Goal: Task Accomplishment & Management: Use online tool/utility

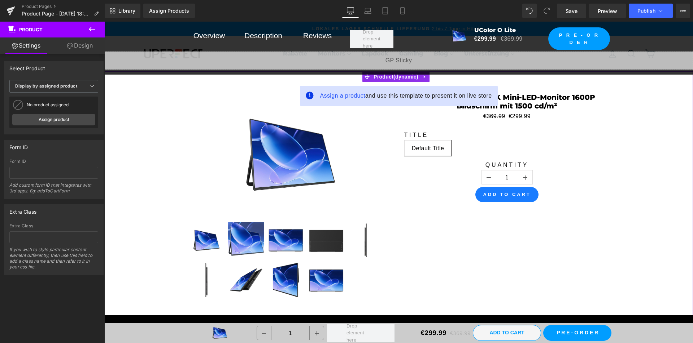
click at [425, 78] on icon at bounding box center [424, 76] width 1 height 3
click at [430, 76] on icon at bounding box center [429, 76] width 5 height 5
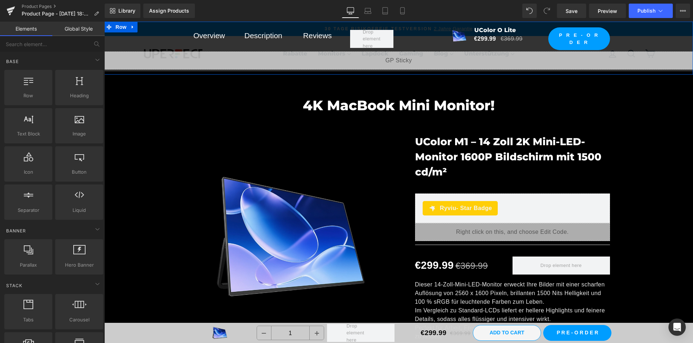
drag, startPoint x: 132, startPoint y: 30, endPoint x: 155, endPoint y: 29, distance: 22.7
click at [132, 29] on icon at bounding box center [132, 27] width 5 height 5
click at [154, 28] on icon at bounding box center [151, 27] width 5 height 5
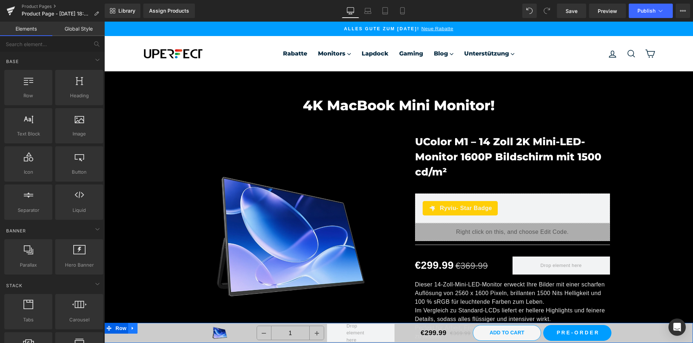
click at [131, 329] on icon at bounding box center [132, 328] width 5 height 5
click at [152, 329] on icon at bounding box center [151, 328] width 5 height 5
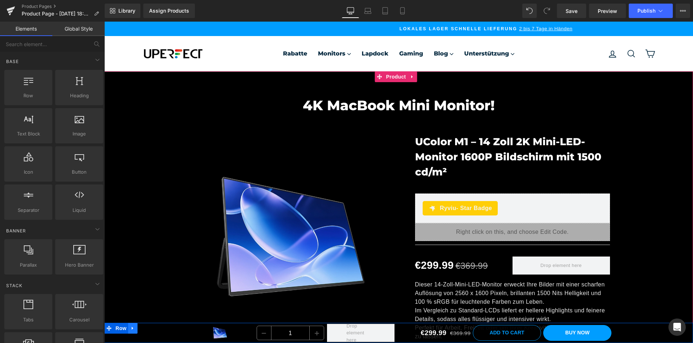
click at [135, 330] on icon at bounding box center [132, 328] width 5 height 5
click at [149, 329] on icon at bounding box center [151, 328] width 5 height 5
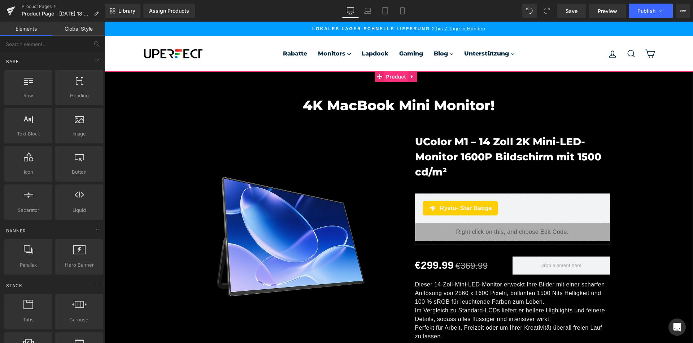
click at [400, 79] on span "Product" at bounding box center [395, 76] width 23 height 11
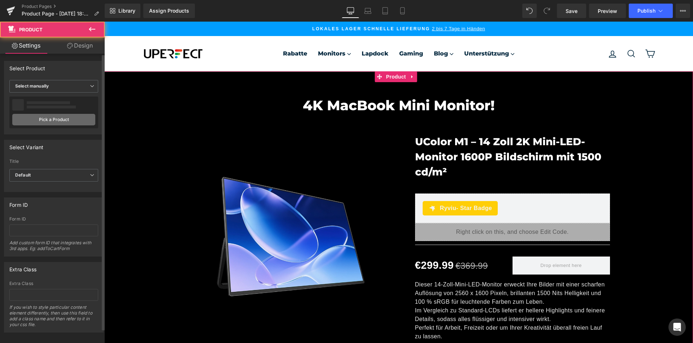
click at [53, 121] on link "Pick a Product" at bounding box center [53, 120] width 83 height 12
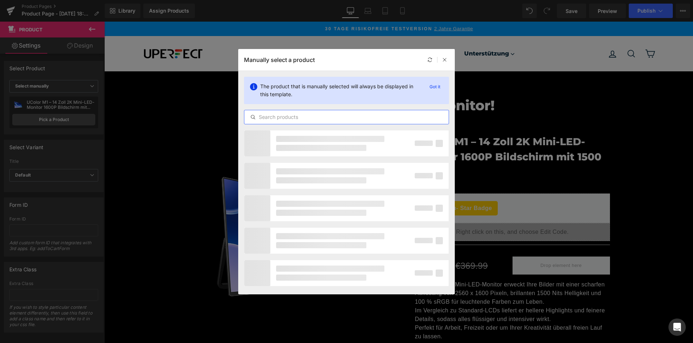
click at [377, 119] on input "text" at bounding box center [346, 117] width 204 height 9
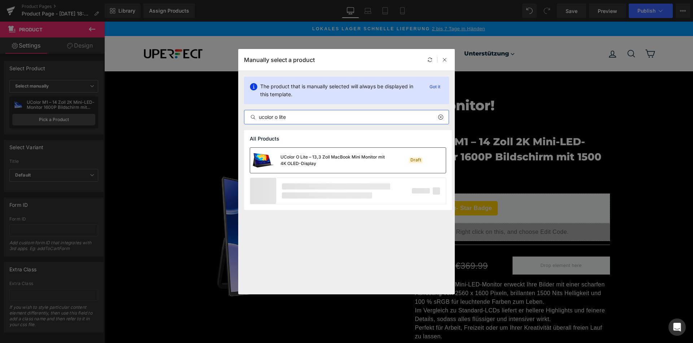
type input "ucolor o lite"
drag, startPoint x: 333, startPoint y: 158, endPoint x: 278, endPoint y: 147, distance: 56.7
click at [333, 158] on div "UColor O Lite – 13,3 Zoll MacBook Mini Monitor mit 4K OLED-Display" at bounding box center [334, 160] width 108 height 13
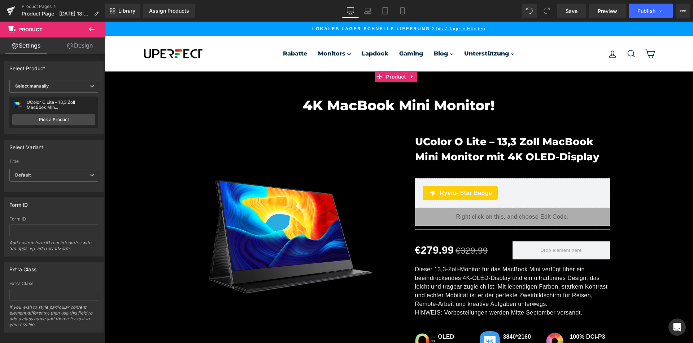
click at [84, 48] on link "Design" at bounding box center [80, 46] width 52 height 16
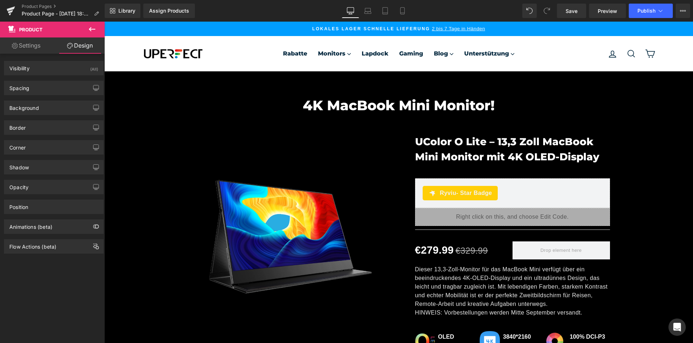
click at [91, 28] on icon at bounding box center [92, 29] width 9 height 9
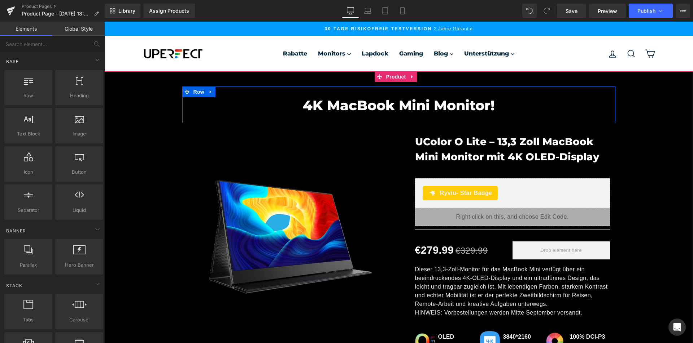
click at [313, 106] on h2 "4K MacBook Mini Monitor!" at bounding box center [399, 105] width 422 height 17
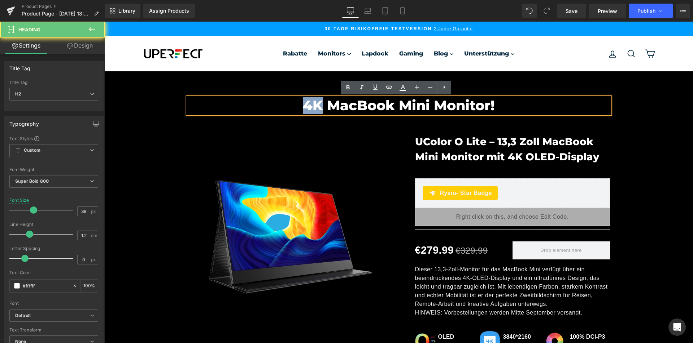
drag, startPoint x: 313, startPoint y: 106, endPoint x: 317, endPoint y: 109, distance: 4.6
click at [313, 106] on h2 "4K MacBook Mini Monitor!" at bounding box center [399, 105] width 422 height 17
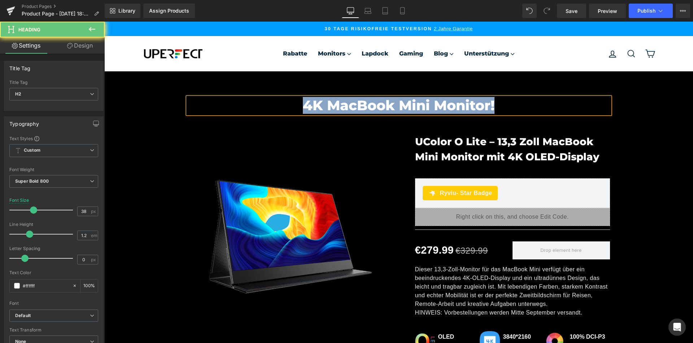
copy h2 "4K MacBook Mini Monitor!"
click at [363, 103] on h2 "4K MacBook Mini Monitor!" at bounding box center [399, 105] width 422 height 17
copy h2 "4K MacBook Mini Monitor!"
paste div
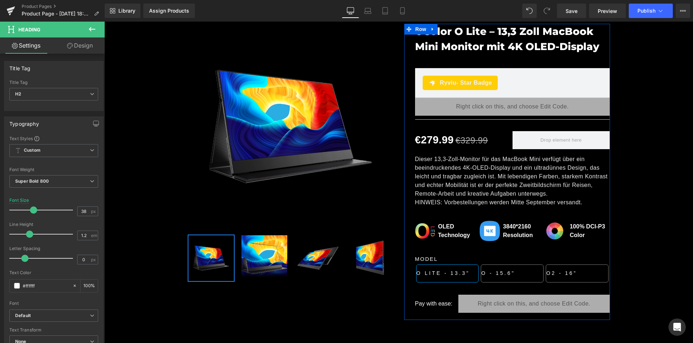
scroll to position [144, 0]
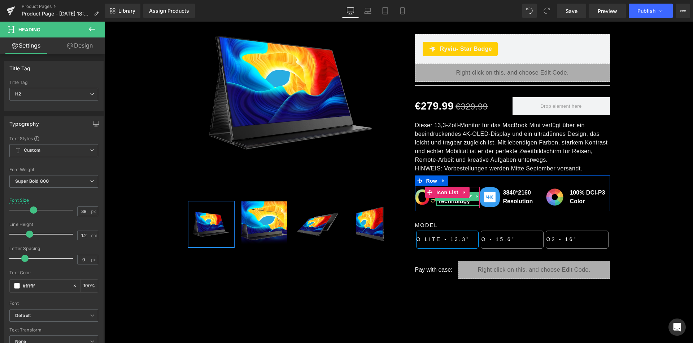
click at [450, 202] on b "OLED Technology" at bounding box center [454, 197] width 32 height 15
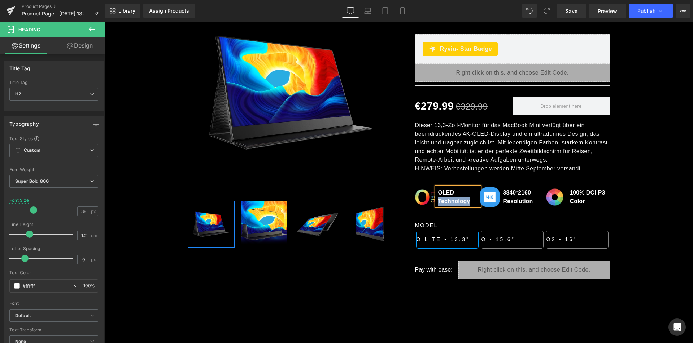
click at [450, 202] on b "OLED Technology" at bounding box center [454, 197] width 32 height 15
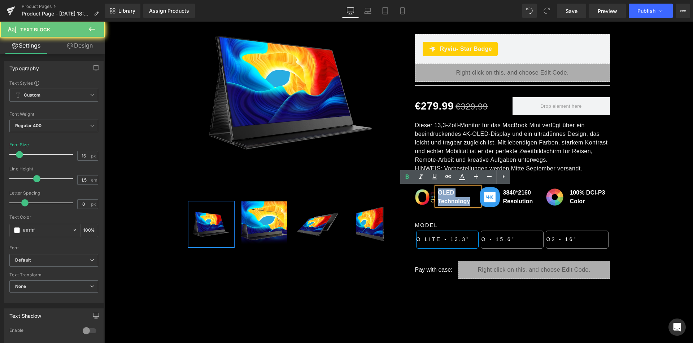
copy b "OLED Technology"
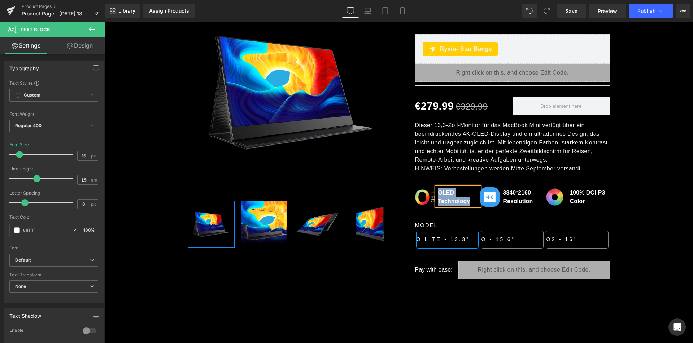
paste div
click at [506, 202] on b "Resolution" at bounding box center [518, 201] width 30 height 6
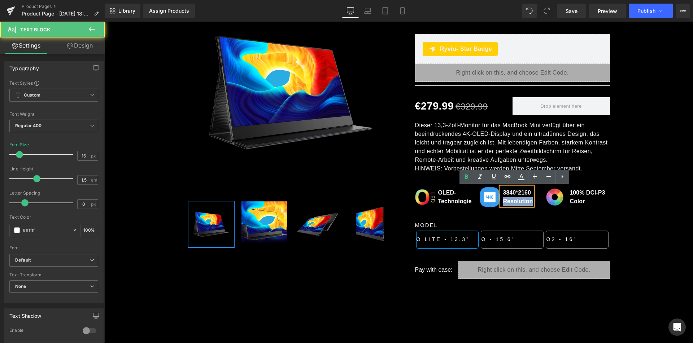
click at [506, 202] on b "Resolution" at bounding box center [518, 201] width 30 height 6
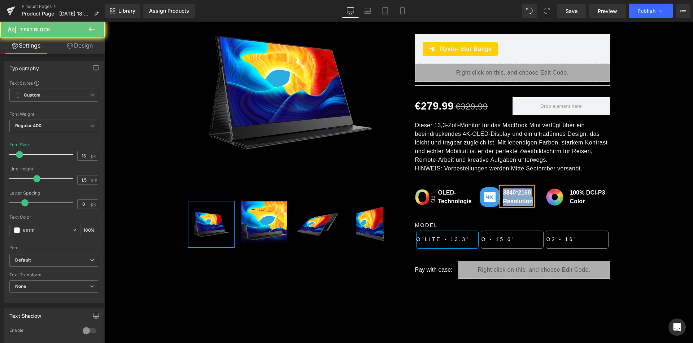
copy div "3840*2160 Resolution"
paste div
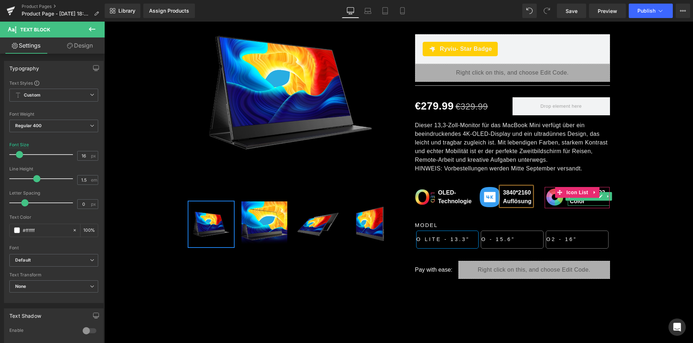
click at [576, 201] on b "100% DCI-P3 Color" at bounding box center [586, 197] width 35 height 15
paste div
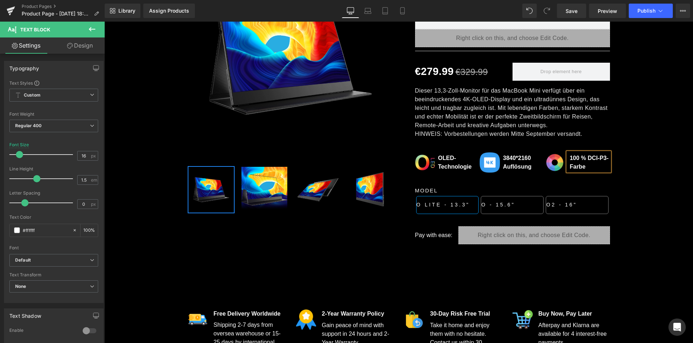
scroll to position [216, 0]
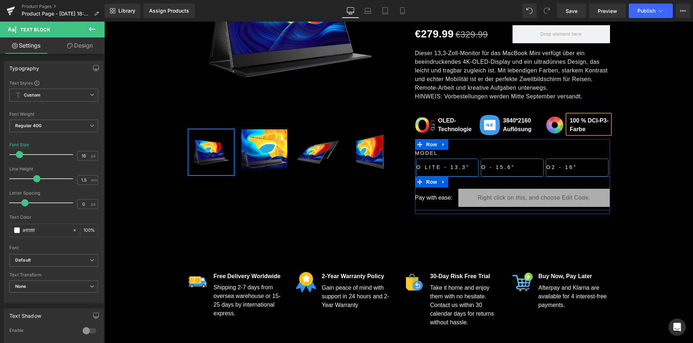
drag, startPoint x: 440, startPoint y: 184, endPoint x: 445, endPoint y: 186, distance: 4.7
click at [441, 185] on link at bounding box center [443, 182] width 9 height 11
click at [460, 183] on icon at bounding box center [462, 181] width 5 height 5
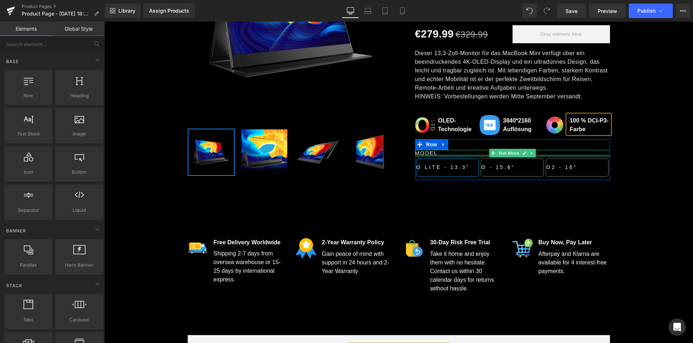
click at [433, 152] on p "MODEL" at bounding box center [512, 153] width 195 height 6
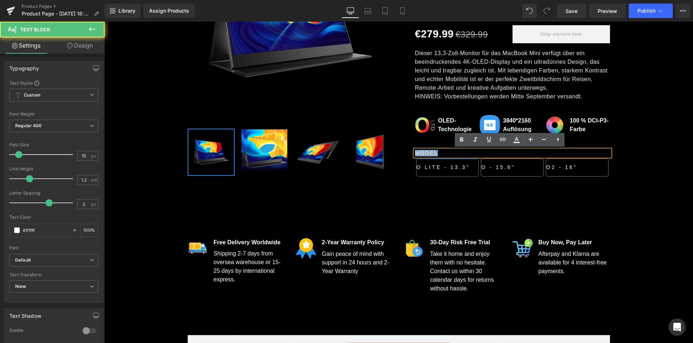
click at [433, 152] on p "MODEL" at bounding box center [512, 153] width 195 height 6
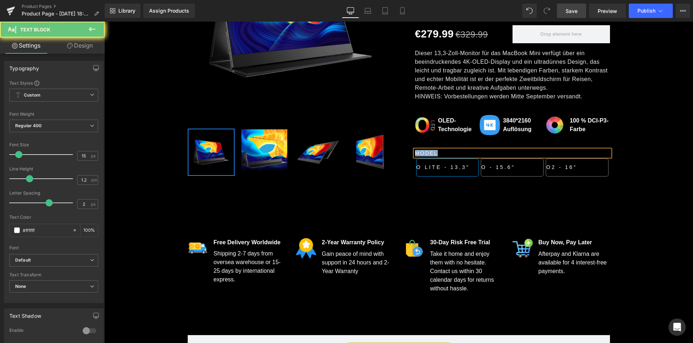
copy p "MODEL"
paste div
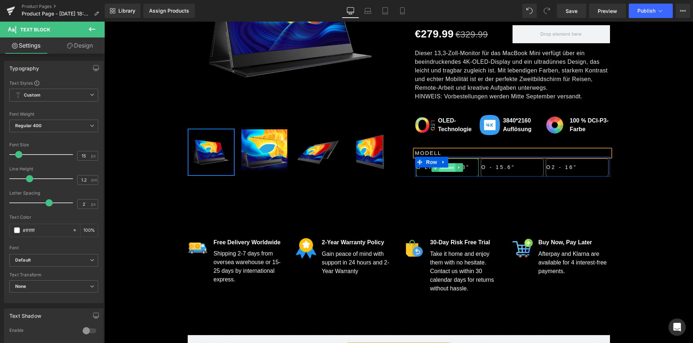
click at [449, 169] on span "Button" at bounding box center [447, 167] width 17 height 9
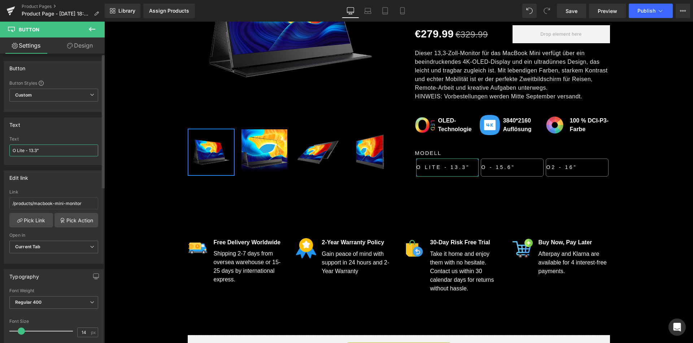
click at [48, 150] on input "O Lite - 13.3"" at bounding box center [53, 151] width 89 height 12
click at [38, 221] on link "Pick Link" at bounding box center [31, 220] width 44 height 14
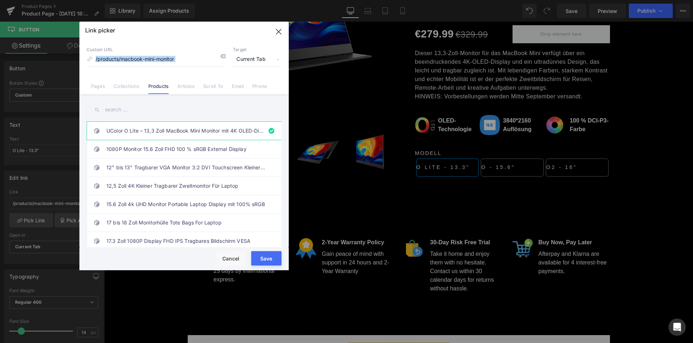
drag, startPoint x: 223, startPoint y: 56, endPoint x: 225, endPoint y: 59, distance: 3.8
click at [225, 59] on div "Custom URL /products/macbook-mini-monitor Target Current Tab Current Tab New Tab" at bounding box center [184, 56] width 195 height 19
click at [224, 57] on icon at bounding box center [223, 56] width 6 height 6
click at [162, 108] on input "text" at bounding box center [184, 110] width 195 height 16
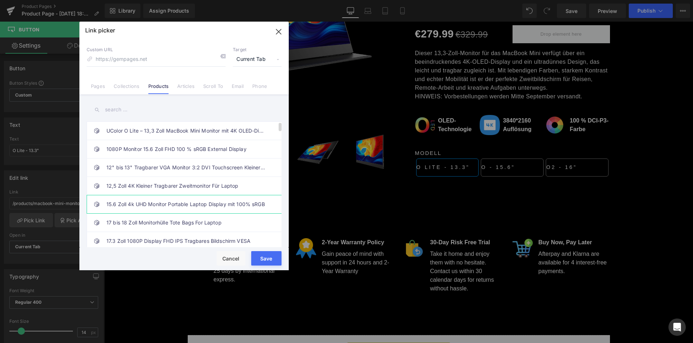
drag, startPoint x: 164, startPoint y: 133, endPoint x: 274, endPoint y: 201, distance: 129.7
click at [164, 133] on link "UColor O Lite – 13,3 Zoll MacBook Mini Monitor mit 4K OLED-Display" at bounding box center [185, 131] width 159 height 18
type input "/products/macbook-mini-monitor"
click at [264, 259] on button "Save" at bounding box center [266, 258] width 30 height 14
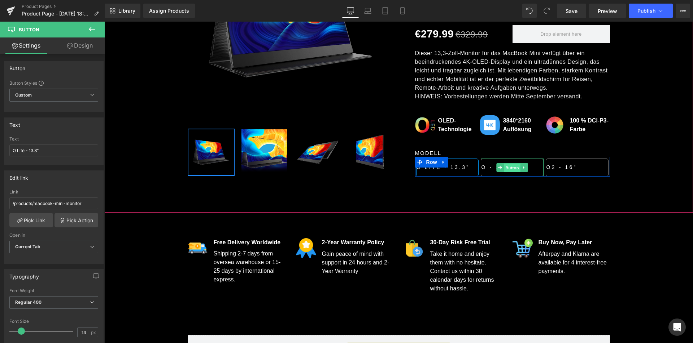
click at [509, 167] on span "Button" at bounding box center [512, 167] width 17 height 9
click at [570, 168] on span "Button" at bounding box center [577, 167] width 17 height 9
click at [508, 166] on span "Button" at bounding box center [512, 167] width 17 height 9
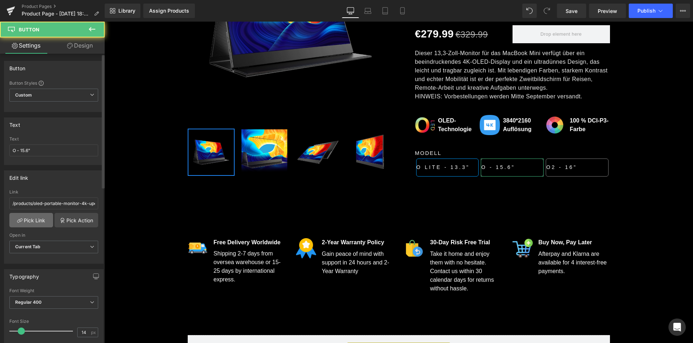
click at [27, 219] on link "Pick Link" at bounding box center [31, 220] width 44 height 14
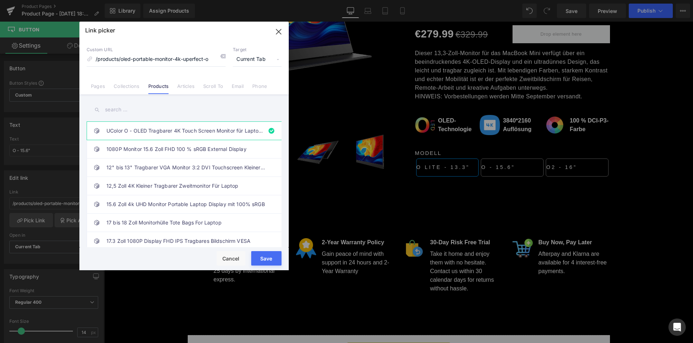
drag, startPoint x: 220, startPoint y: 56, endPoint x: 199, endPoint y: 74, distance: 27.4
click at [220, 56] on icon at bounding box center [223, 56] width 6 height 6
click at [155, 110] on input "text" at bounding box center [184, 110] width 195 height 16
type input "u"
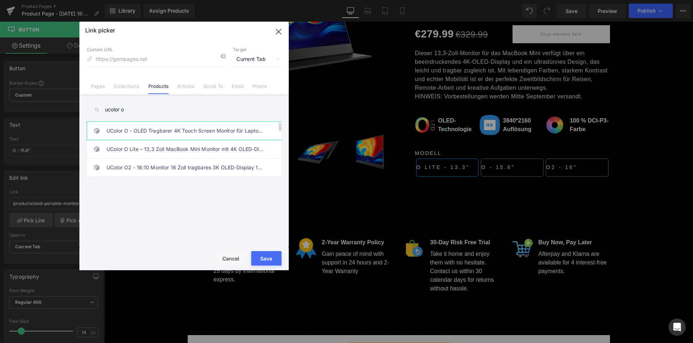
type input "ucolor o"
click at [154, 130] on link "UColor O - OLED Tragbarer 4K Touch Screen Monitor für Laptop 15.6 Zoll Display" at bounding box center [185, 131] width 159 height 18
type input "/products/oled-portable-monitor-4k-uperfect-o"
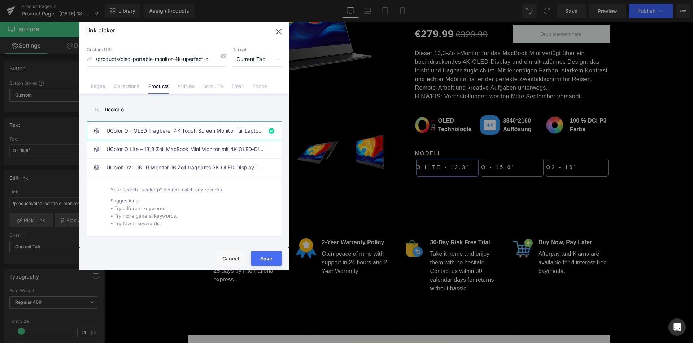
drag, startPoint x: 268, startPoint y: 256, endPoint x: 505, endPoint y: 184, distance: 248.5
click at [268, 256] on button "Save" at bounding box center [266, 258] width 30 height 14
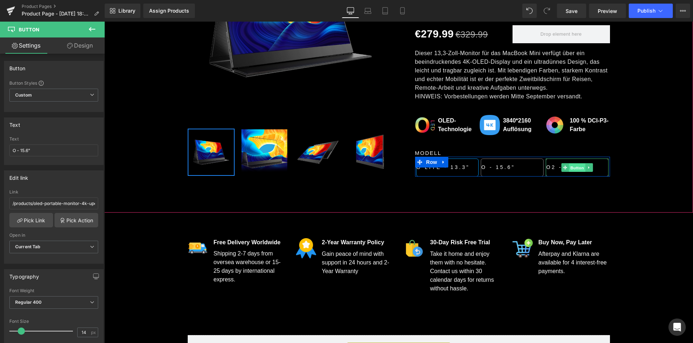
click at [577, 168] on span "Button" at bounding box center [577, 167] width 17 height 9
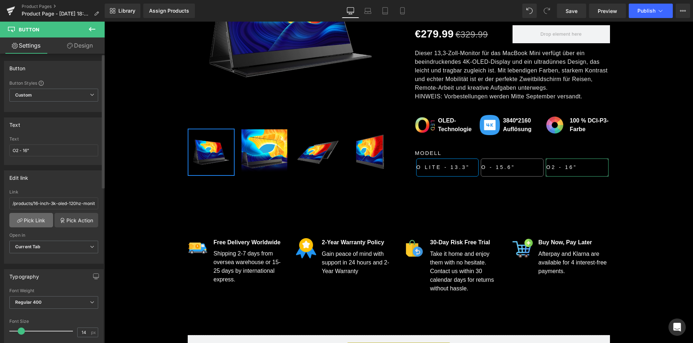
click at [32, 218] on link "Pick Link" at bounding box center [31, 220] width 44 height 14
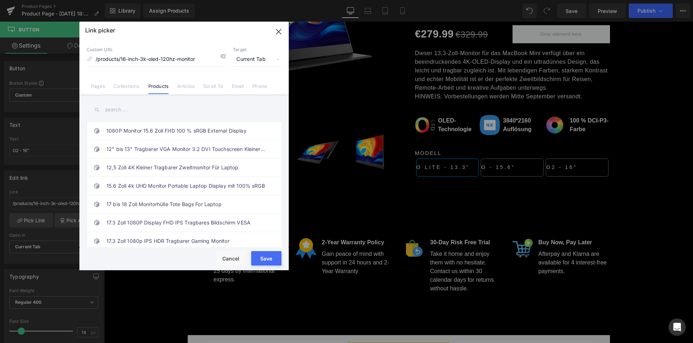
drag, startPoint x: 224, startPoint y: 55, endPoint x: 207, endPoint y: 73, distance: 24.2
click at [224, 55] on icon at bounding box center [223, 56] width 6 height 6
click at [161, 109] on input "text" at bounding box center [184, 110] width 195 height 16
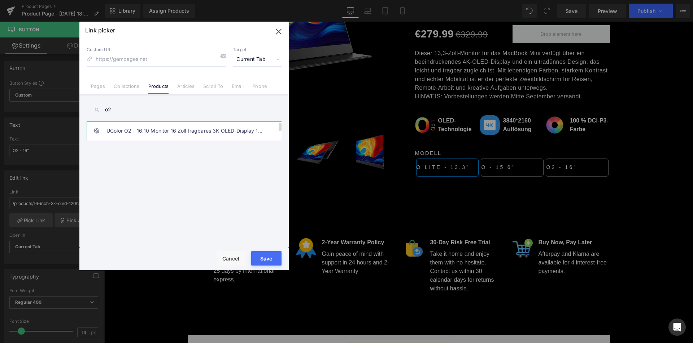
type input "o2"
click at [170, 132] on link "UColor O2 - 16:10 Monitor 16 Zoll tragbares 3K OLED-Display 120Hz" at bounding box center [185, 131] width 159 height 18
type input "/products/ucolor-o2-16-10-monitor-16-zoll-tragbares-3k-oled-display-120hz-touch…"
drag, startPoint x: 255, startPoint y: 262, endPoint x: 152, endPoint y: 238, distance: 105.7
click at [255, 262] on button "Save" at bounding box center [266, 258] width 30 height 14
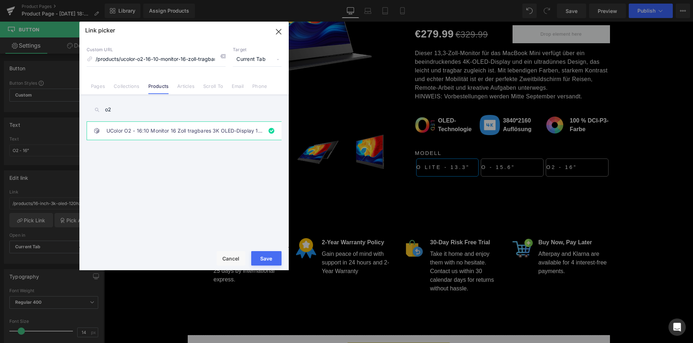
type input "/products/ucolor-o2-16-10-monitor-16-zoll-tragbares-3k-oled-display-120hz-touch…"
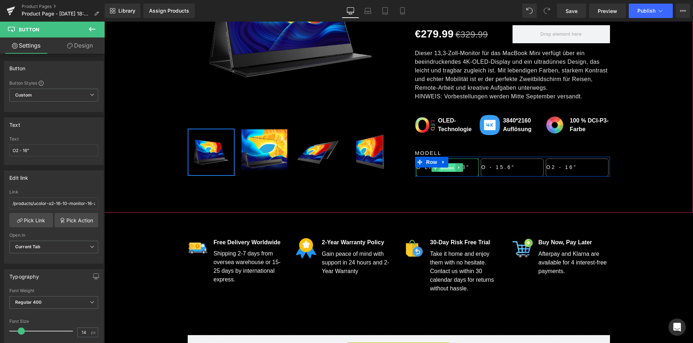
click at [445, 169] on span "Button" at bounding box center [447, 167] width 17 height 9
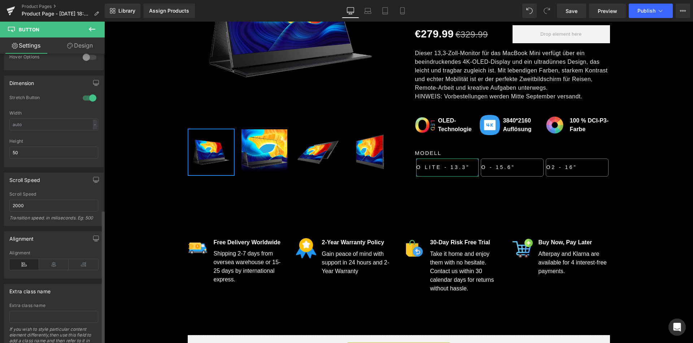
scroll to position [465, 0]
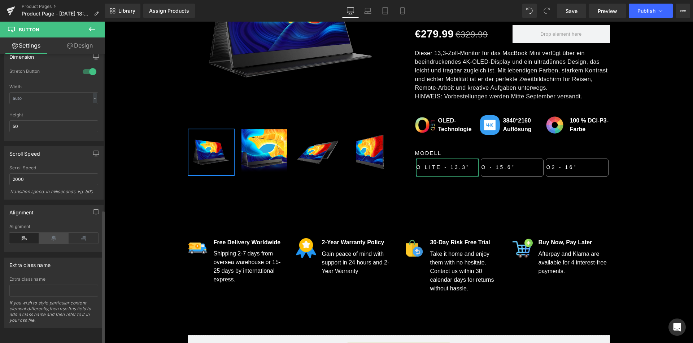
click at [50, 233] on icon at bounding box center [54, 238] width 30 height 11
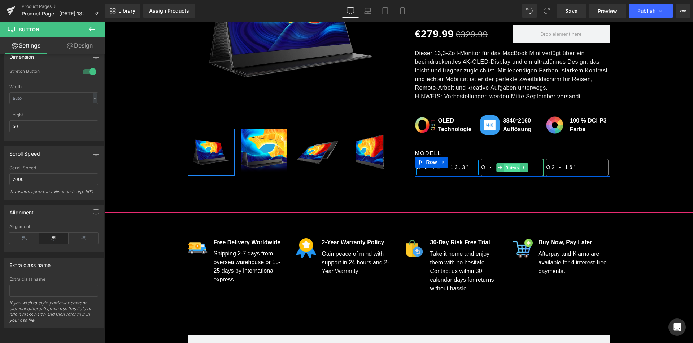
click at [505, 168] on span "Button" at bounding box center [512, 167] width 17 height 9
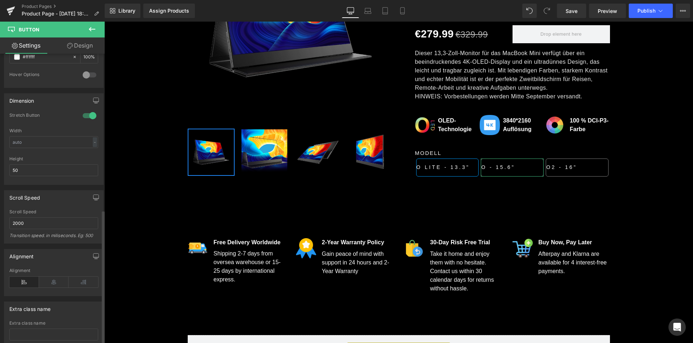
scroll to position [433, 0]
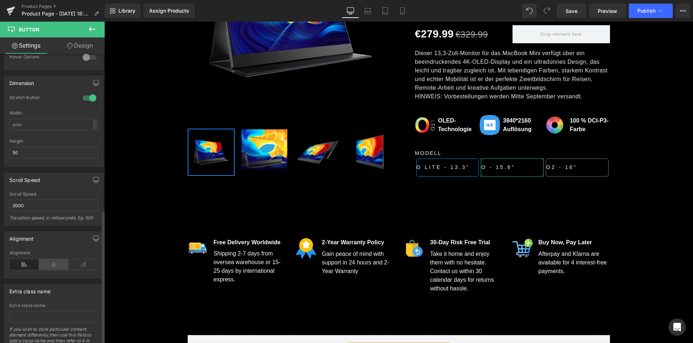
click at [55, 263] on icon at bounding box center [54, 264] width 30 height 11
click at [23, 263] on icon at bounding box center [24, 264] width 30 height 11
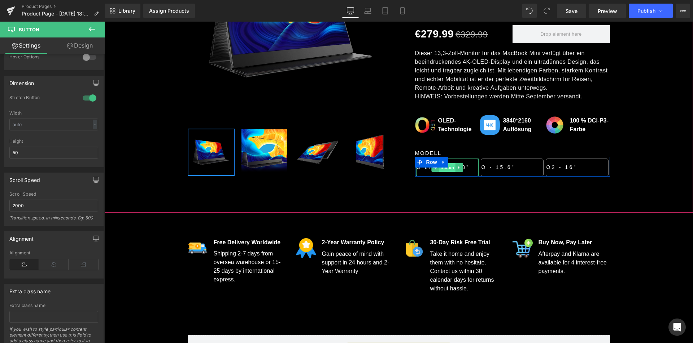
click at [446, 169] on span "Button" at bounding box center [447, 167] width 17 height 9
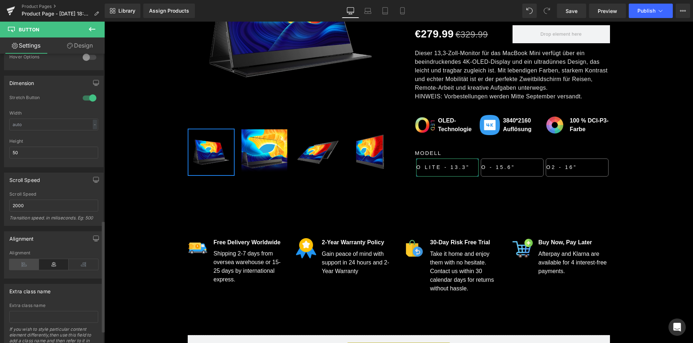
click at [20, 261] on icon at bounding box center [24, 264] width 30 height 11
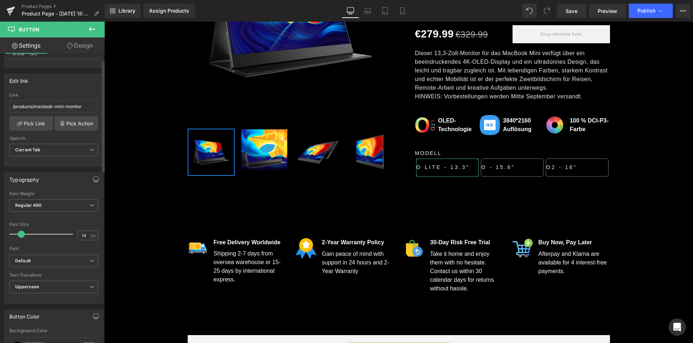
scroll to position [0, 0]
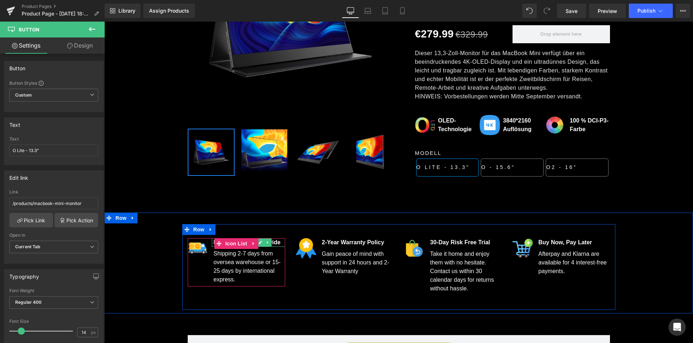
click at [278, 241] on p "Free Delivery Worldwide" at bounding box center [249, 242] width 71 height 9
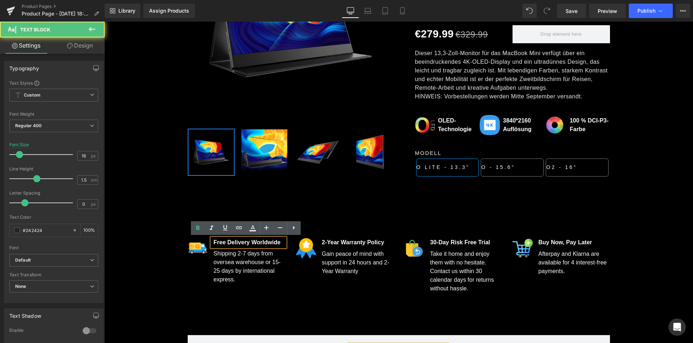
click at [278, 241] on p "Free Delivery Worldwide" at bounding box center [249, 242] width 71 height 9
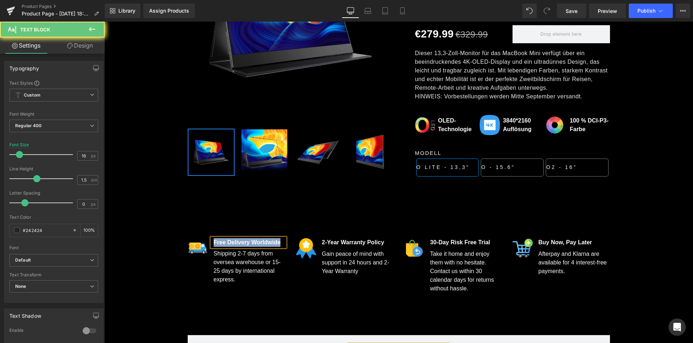
copy span "Free Delivery Worldwide"
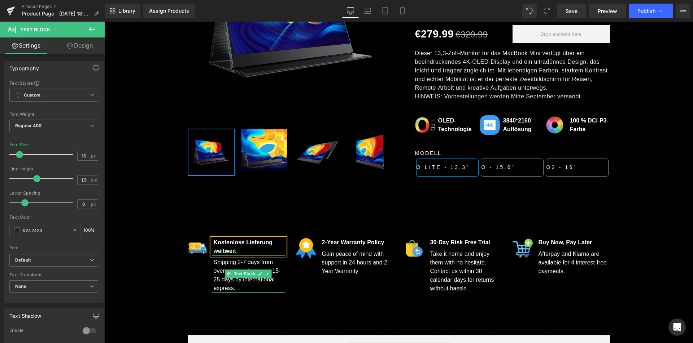
click at [261, 268] on font "Shipping 2-7 days from oversea warehouse or 15-25 days by international express." at bounding box center [247, 275] width 67 height 32
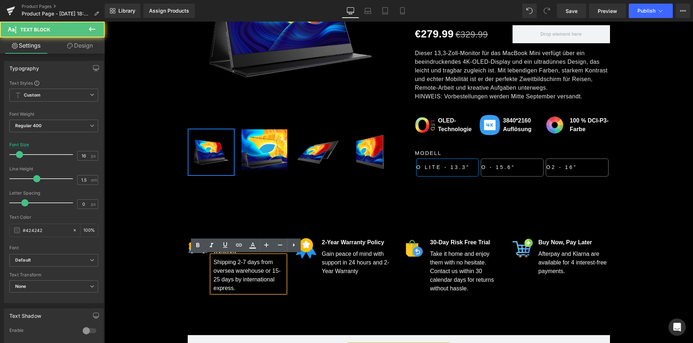
drag, startPoint x: 261, startPoint y: 268, endPoint x: 288, endPoint y: 269, distance: 26.3
click at [261, 268] on font "Shipping 2-7 days from oversea warehouse or 15-25 days by international express." at bounding box center [247, 275] width 67 height 32
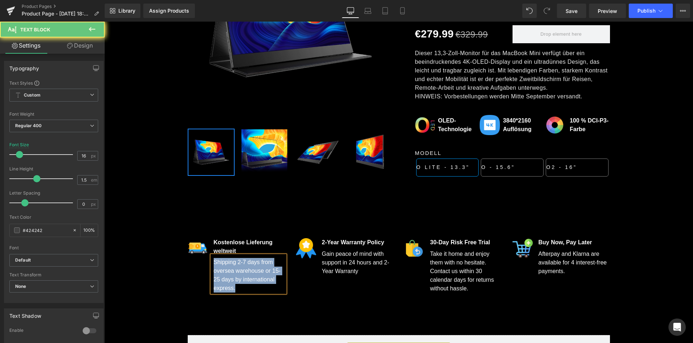
copy font "Shipping 2-7 days from oversea warehouse or 15-25 days by international express."
paste div
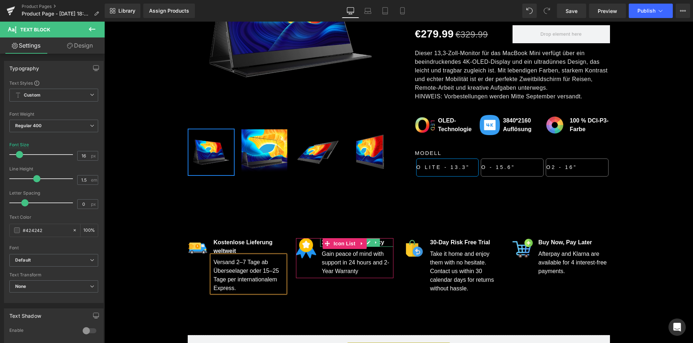
click at [382, 242] on p "2-Year Warranty Policy" at bounding box center [357, 242] width 71 height 9
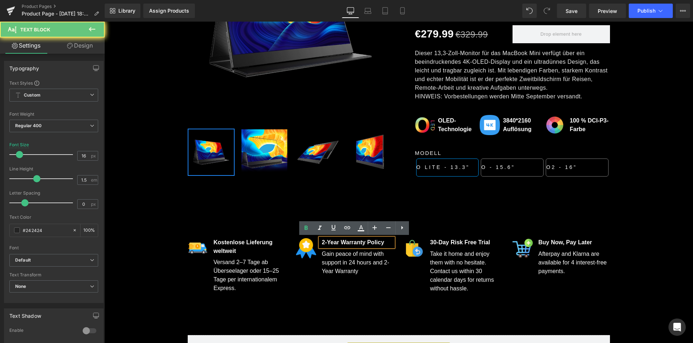
drag, startPoint x: 382, startPoint y: 242, endPoint x: 387, endPoint y: 243, distance: 4.7
click at [382, 242] on p "2-Year Warranty Policy" at bounding box center [357, 242] width 71 height 9
copy strong "2-Year Warranty Policy"
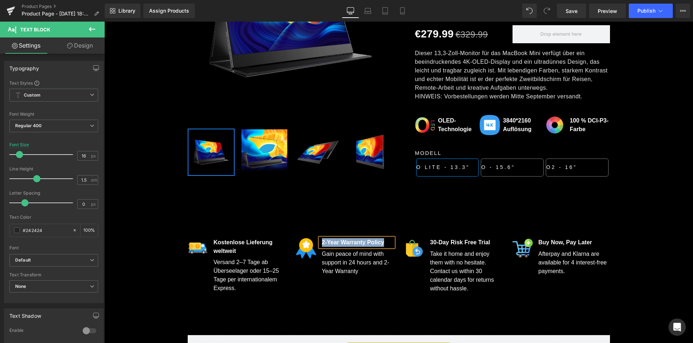
paste div
click at [352, 274] on div "Gain peace of mind with support in 24 hours and 2-Year Warranty Text Block" at bounding box center [356, 261] width 73 height 29
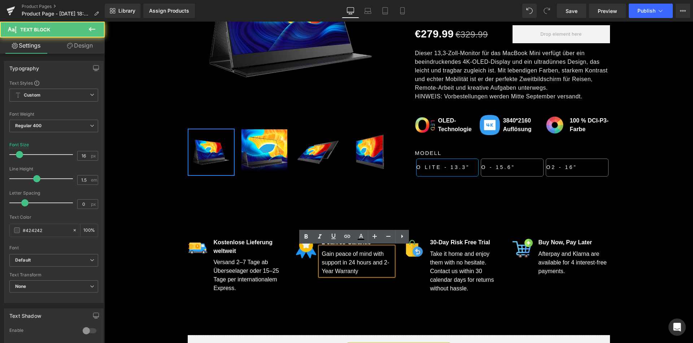
click at [352, 271] on span "Gain peace of mind with support in 24 hours and 2-Year Warranty" at bounding box center [355, 262] width 67 height 23
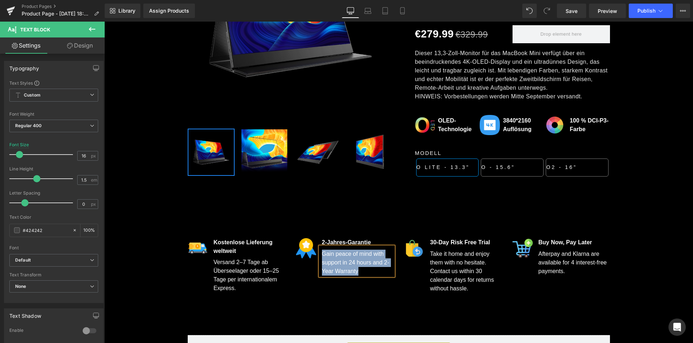
copy span "Gain peace of mind with support in 24 hours and 2-Year Warranty"
paste div
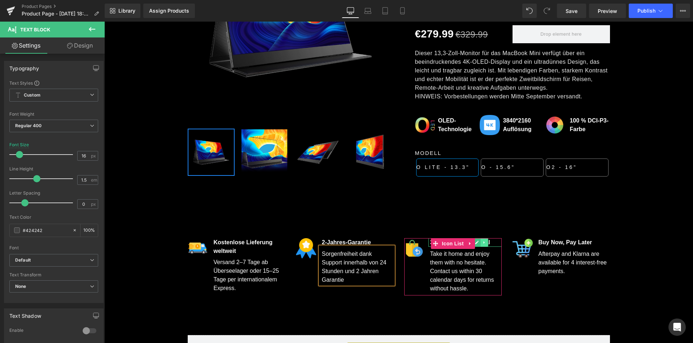
click at [483, 241] on icon at bounding box center [484, 243] width 4 height 4
click at [496, 242] on link at bounding box center [496, 242] width 8 height 9
click at [491, 242] on div "30-Day Risk Free Trial" at bounding box center [464, 242] width 73 height 9
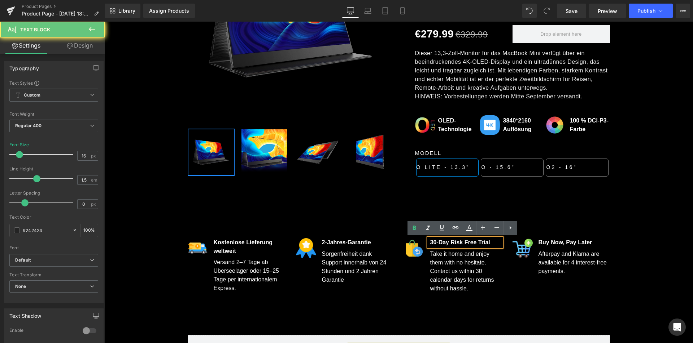
click at [490, 242] on div "30-Day Risk Free Trial" at bounding box center [464, 242] width 73 height 9
copy strong "30-Day Risk Free Trial"
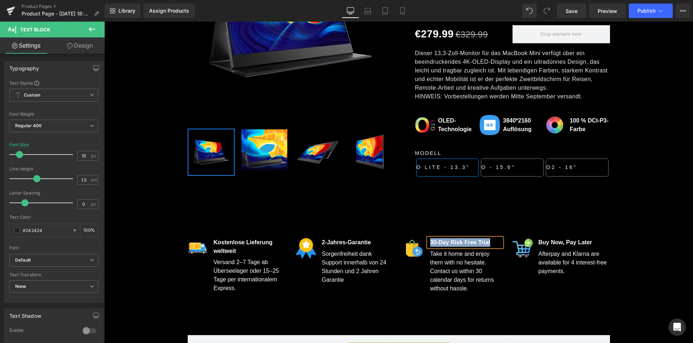
paste div
click at [468, 285] on div "Take it home and enjoy them with no hesitate. Contact us within 30 calendar day…" at bounding box center [464, 270] width 73 height 46
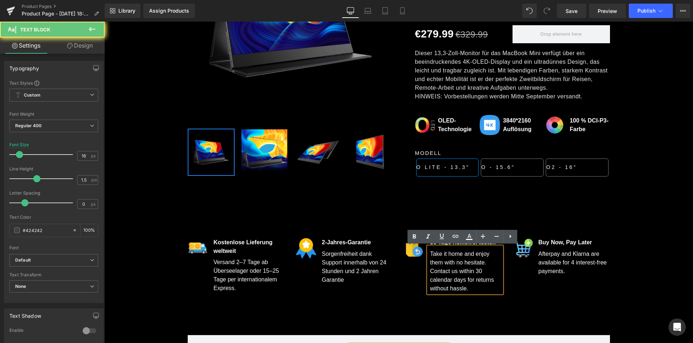
click at [468, 284] on div "Take it home and enjoy them with no hesitate. Contact us within 30 calendar day…" at bounding box center [464, 270] width 73 height 46
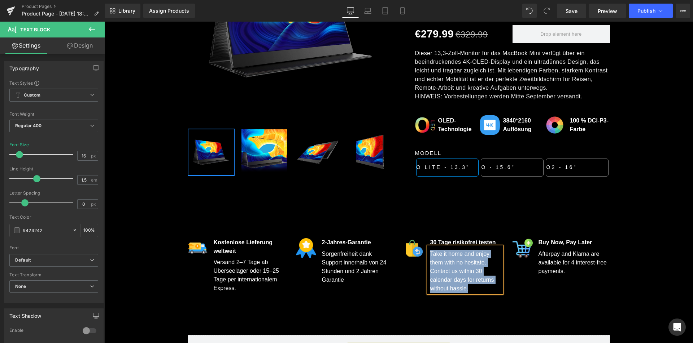
paste div
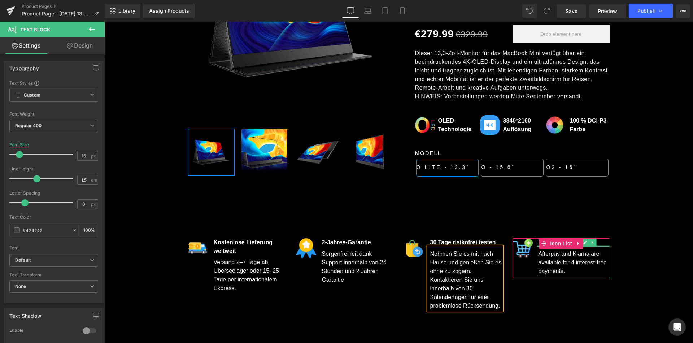
click at [600, 244] on div "Buy Now, Pay Later" at bounding box center [572, 242] width 73 height 9
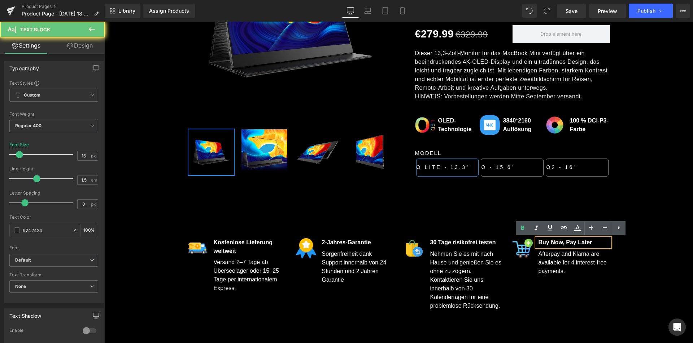
click at [600, 244] on div "Buy Now, Pay Later" at bounding box center [572, 242] width 73 height 9
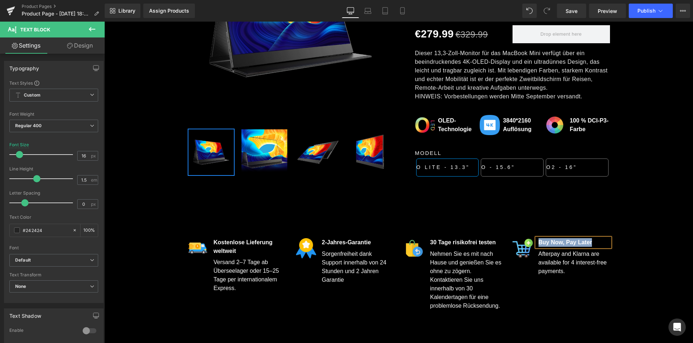
paste div
click at [566, 279] on div "Afterpay and Klarna are available for 4 interest-free payments." at bounding box center [572, 270] width 73 height 29
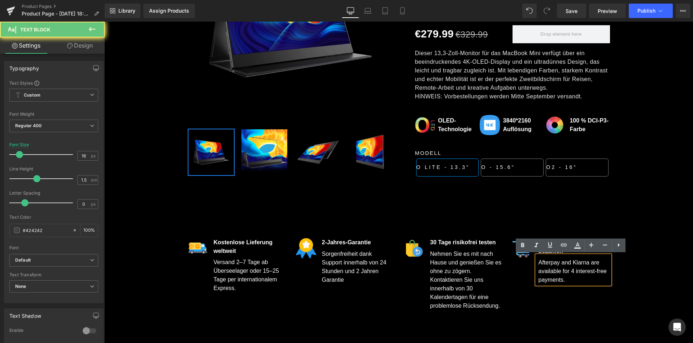
click at [566, 278] on div "Afterpay and Klarna are available for 4 interest-free payments." at bounding box center [572, 270] width 73 height 29
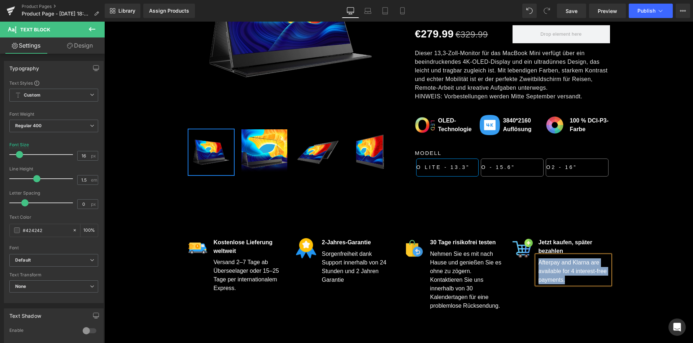
paste div
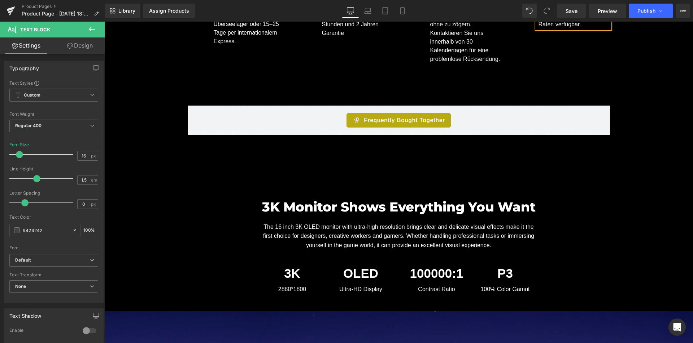
scroll to position [505, 0]
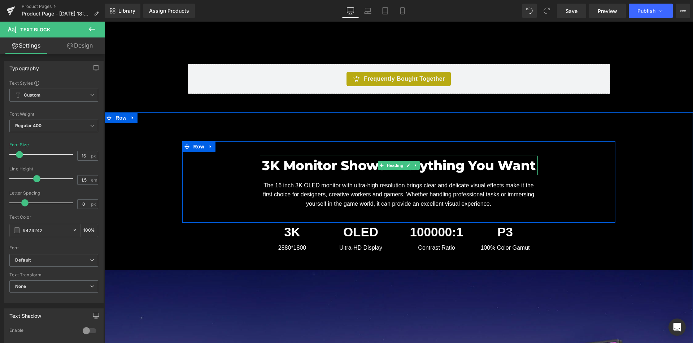
click at [313, 167] on font "3K Monitor Shows Everything You Want" at bounding box center [398, 166] width 273 height 16
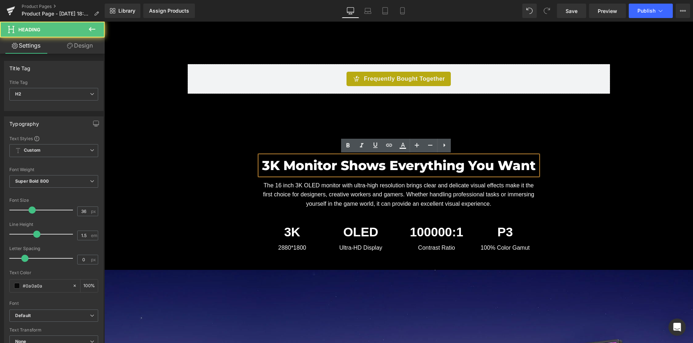
click at [313, 166] on font "3K Monitor Shows Everything You Want" at bounding box center [398, 166] width 273 height 16
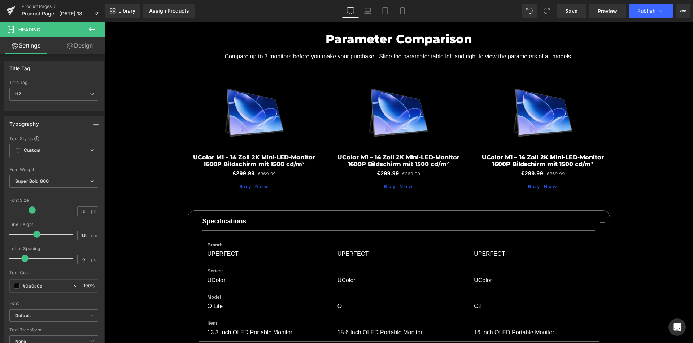
scroll to position [6421, 0]
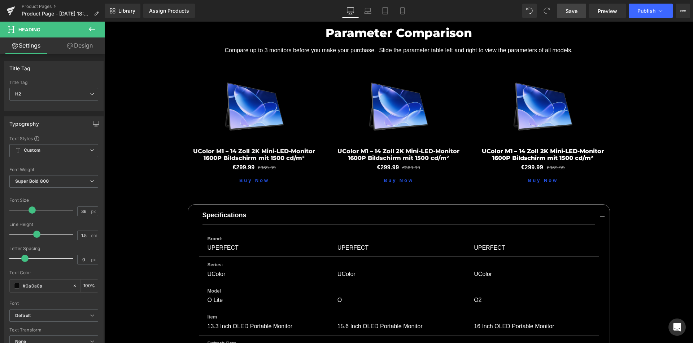
click at [566, 14] on span "Save" at bounding box center [571, 11] width 12 height 8
